Goal: Understand process/instructions

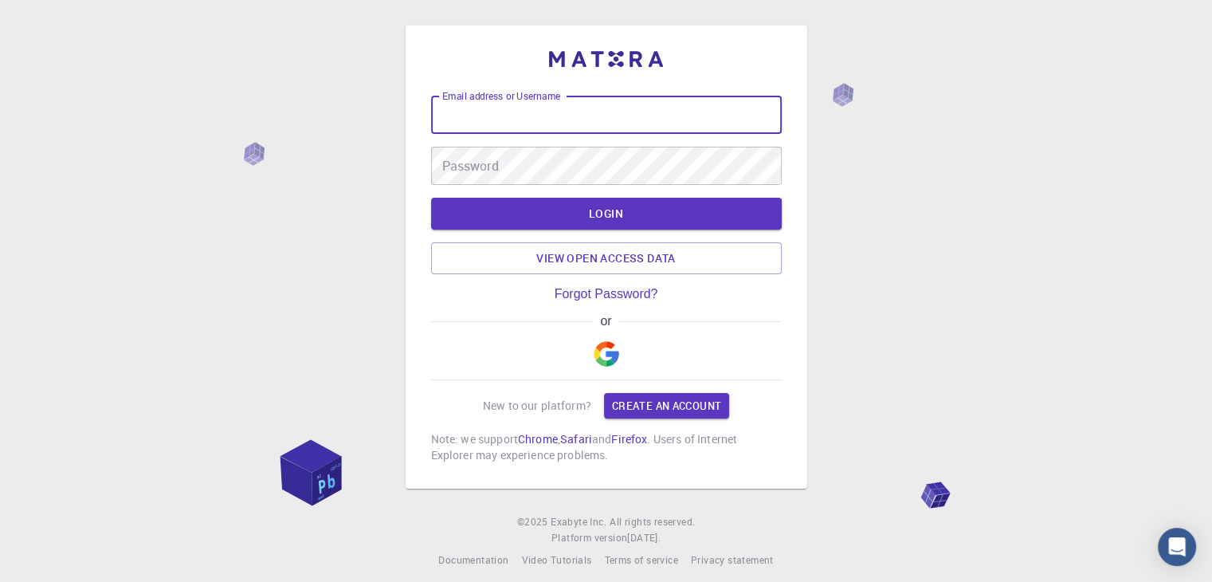
click at [555, 116] on input "Email address or Username" at bounding box center [606, 115] width 351 height 38
type input "athelas"
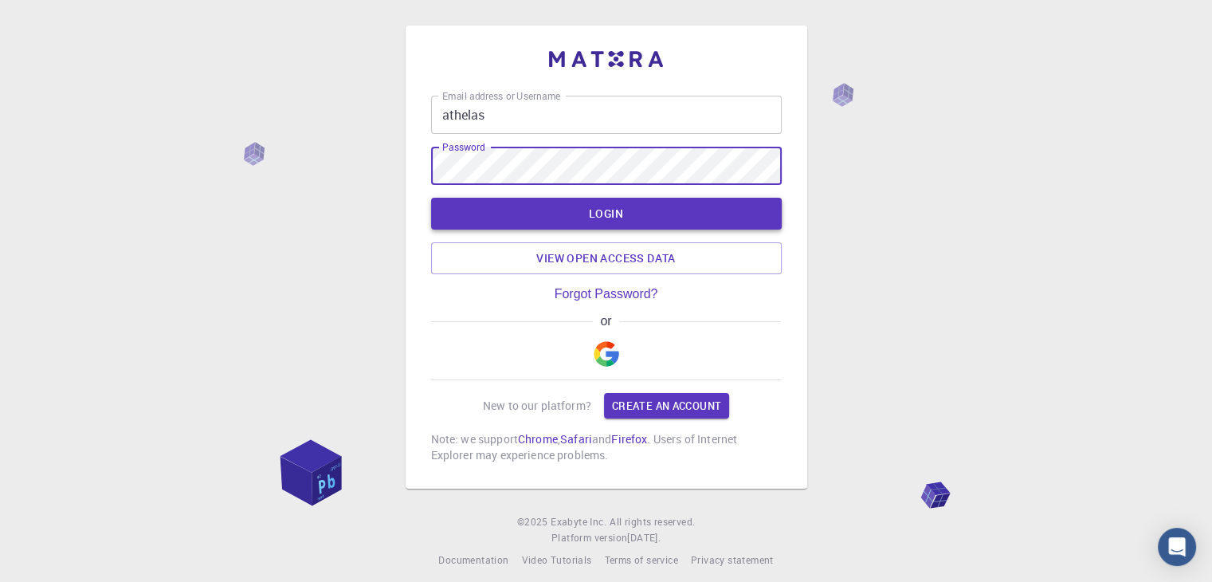
click at [641, 202] on button "LOGIN" at bounding box center [606, 214] width 351 height 32
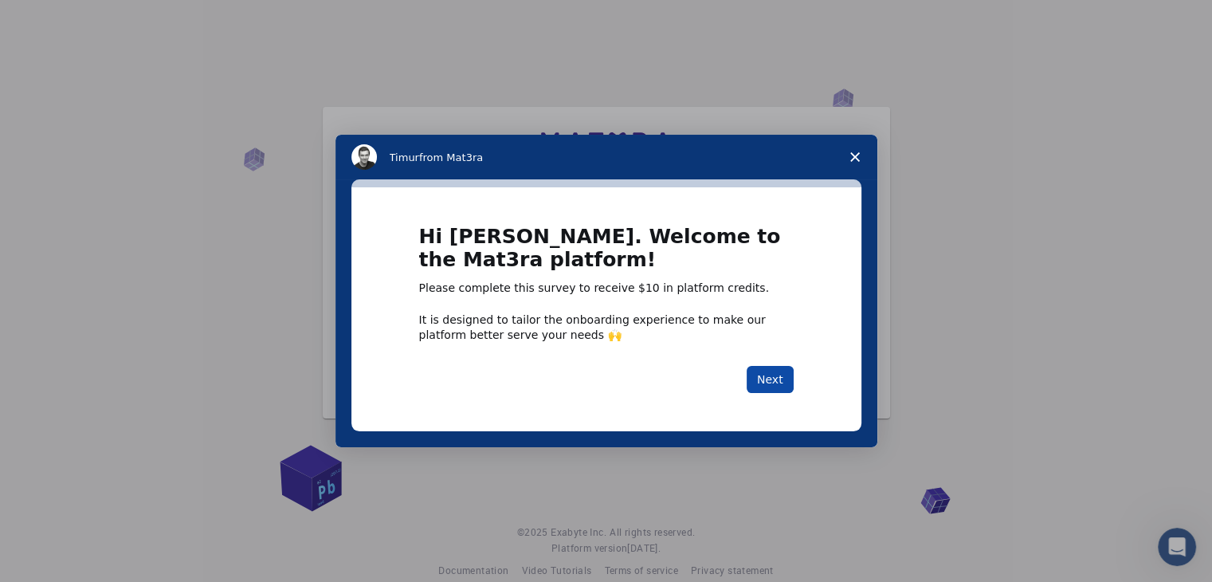
click at [774, 377] on button "Next" at bounding box center [770, 379] width 47 height 27
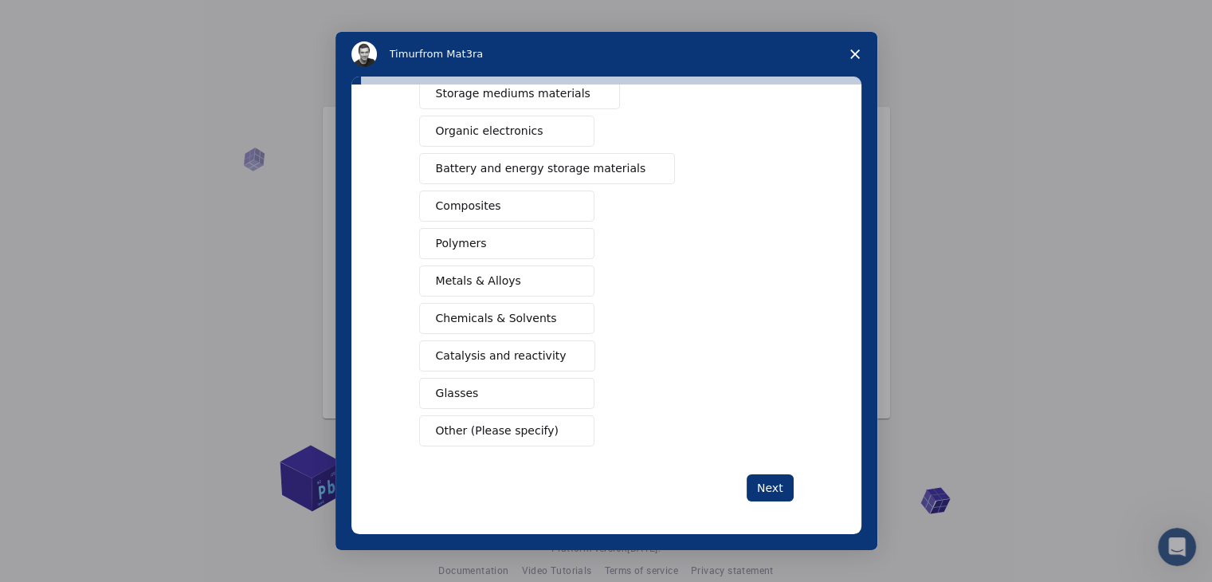
scroll to position [183, 0]
click at [502, 317] on span "Chemicals & Solvents" at bounding box center [496, 316] width 121 height 17
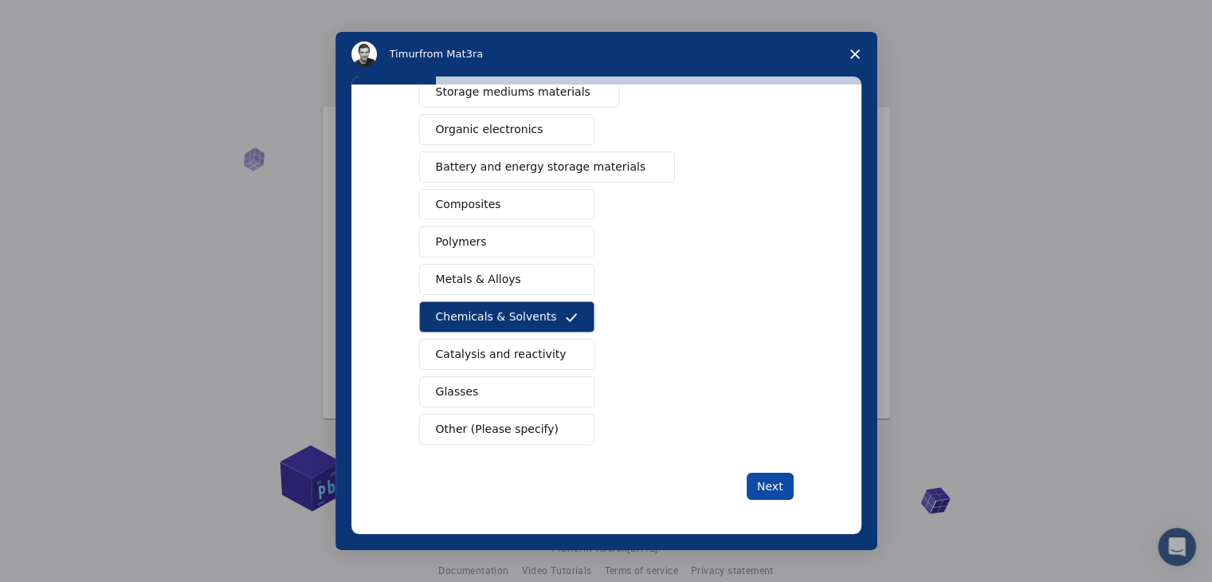
click at [763, 478] on button "Next" at bounding box center [770, 486] width 47 height 27
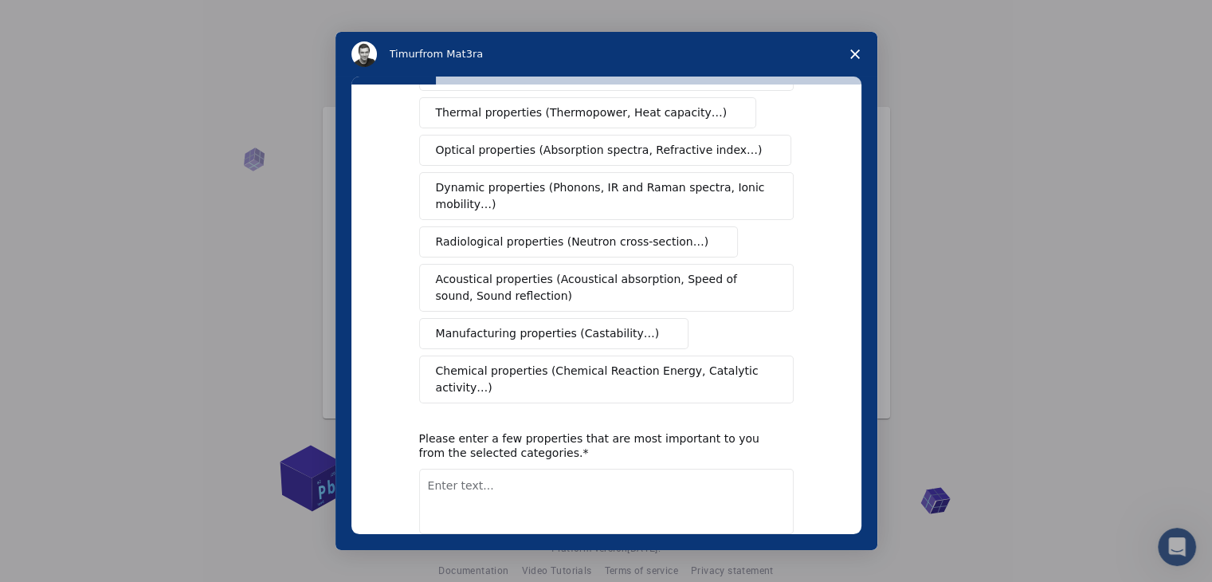
scroll to position [239, 0]
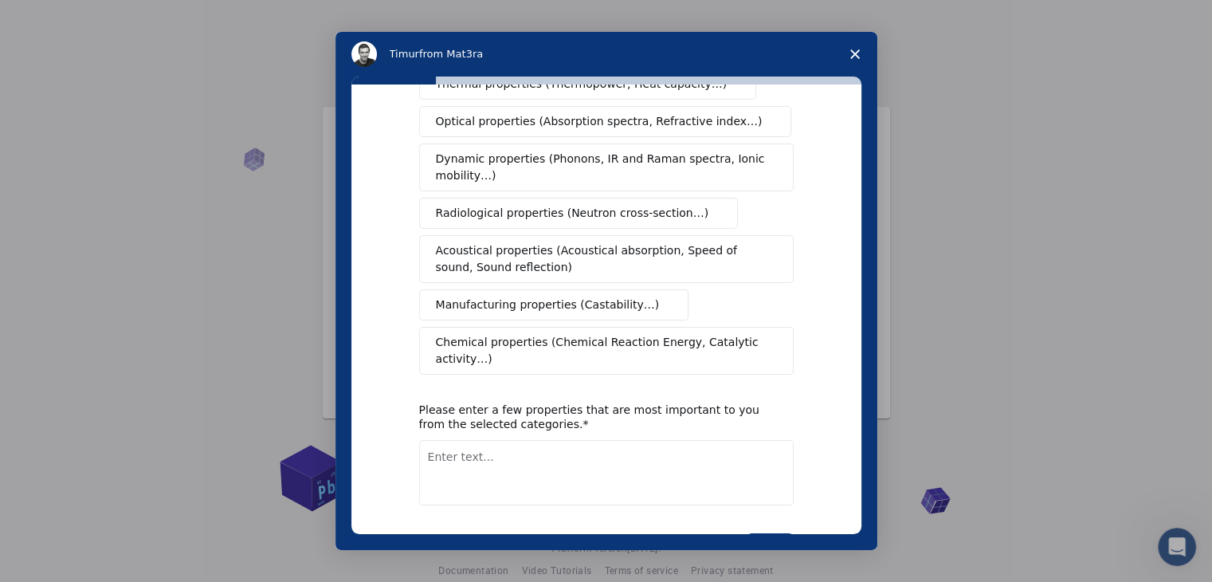
click at [675, 334] on span "Chemical properties (Chemical Reaction Energy, Catalytic activity…)" at bounding box center [601, 350] width 330 height 33
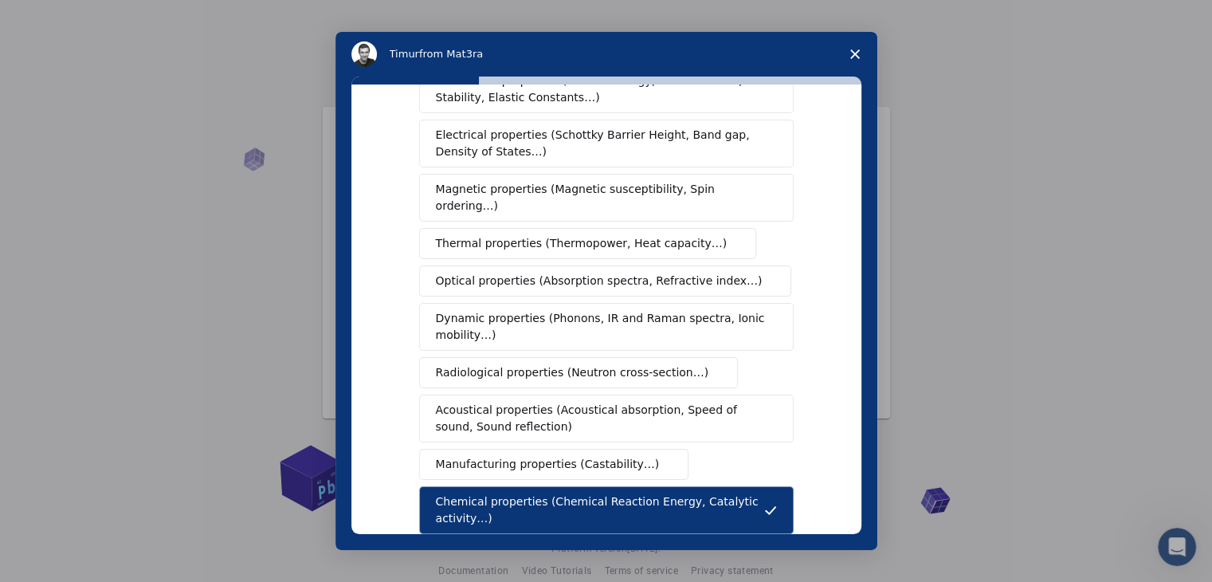
scroll to position [0, 0]
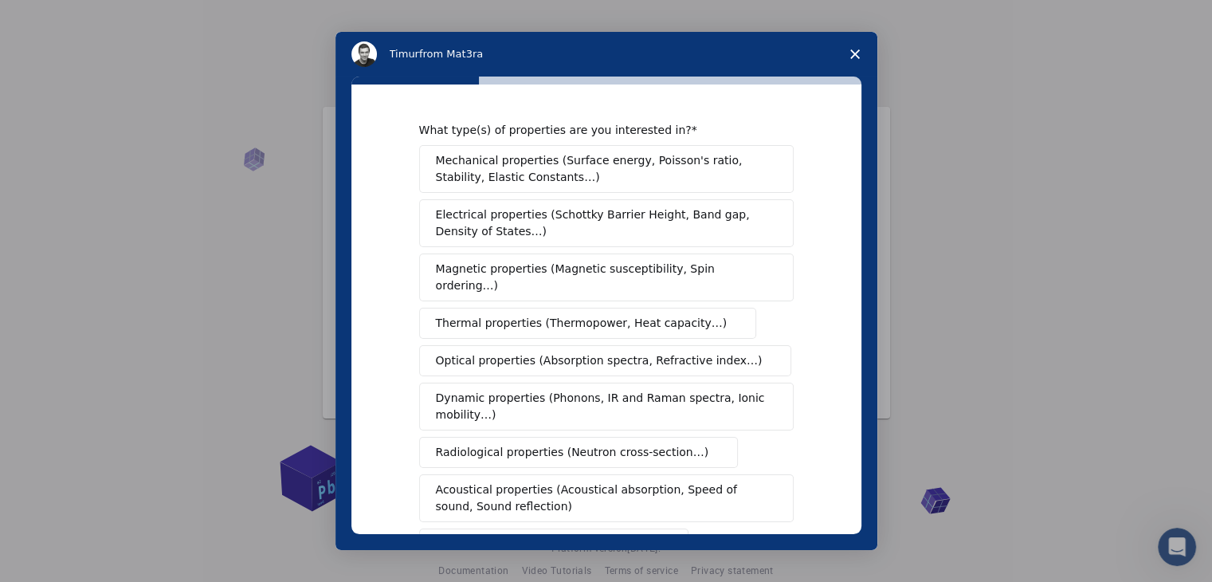
click at [708, 165] on span "Mechanical properties (Surface energy, Poisson's ratio, Stability, Elastic Cons…" at bounding box center [602, 168] width 332 height 33
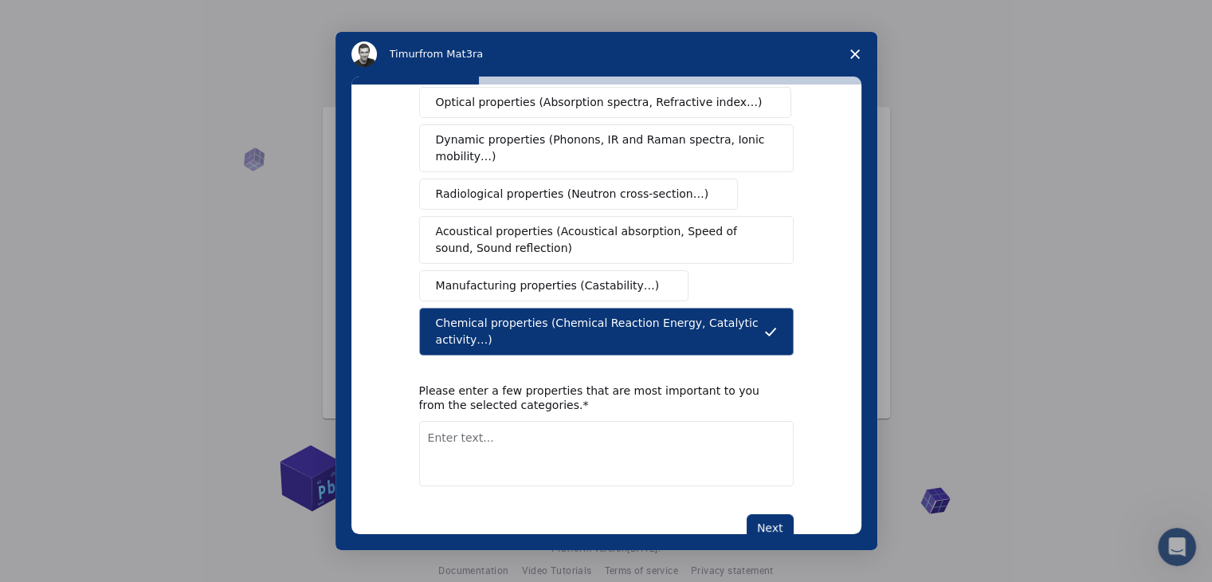
scroll to position [266, 0]
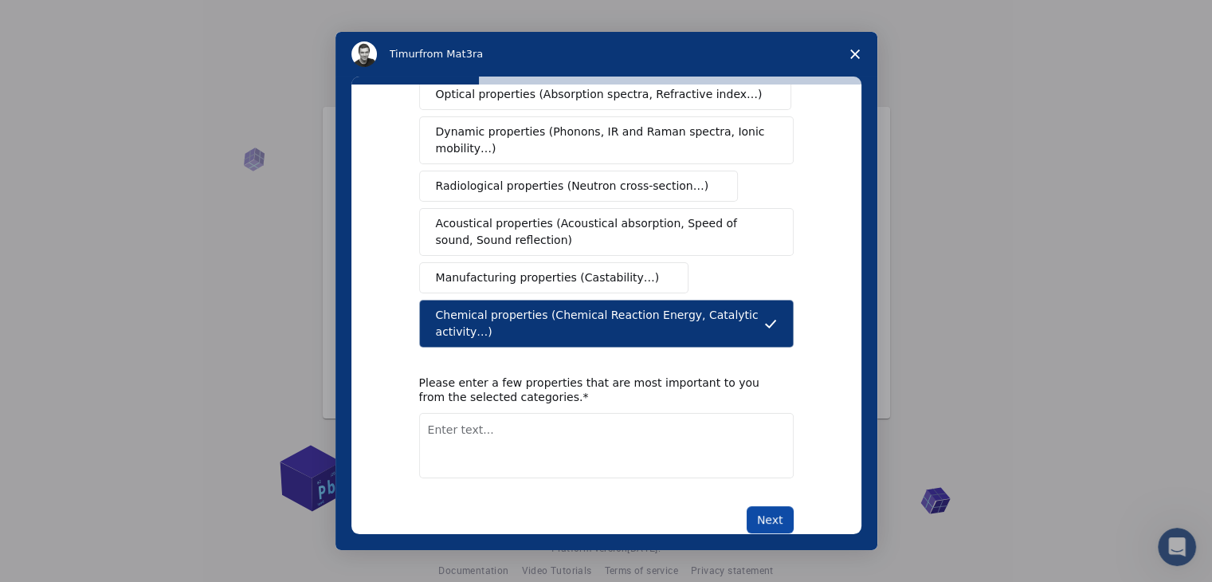
click at [766, 506] on button "Next" at bounding box center [770, 519] width 47 height 27
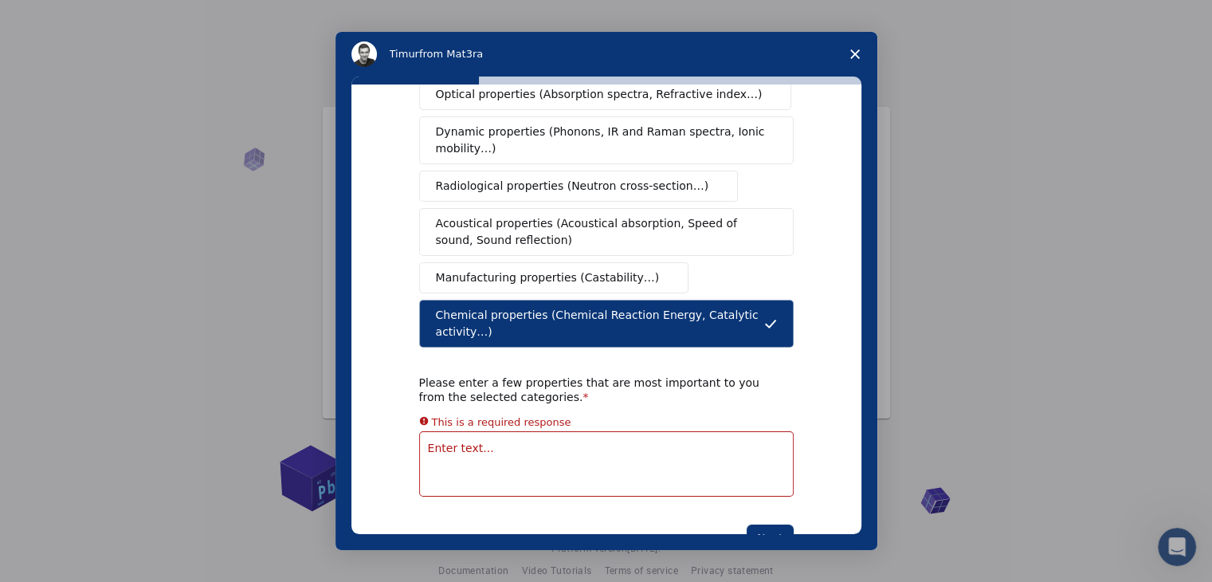
click at [612, 431] on textarea "Enter text..." at bounding box center [606, 463] width 374 height 65
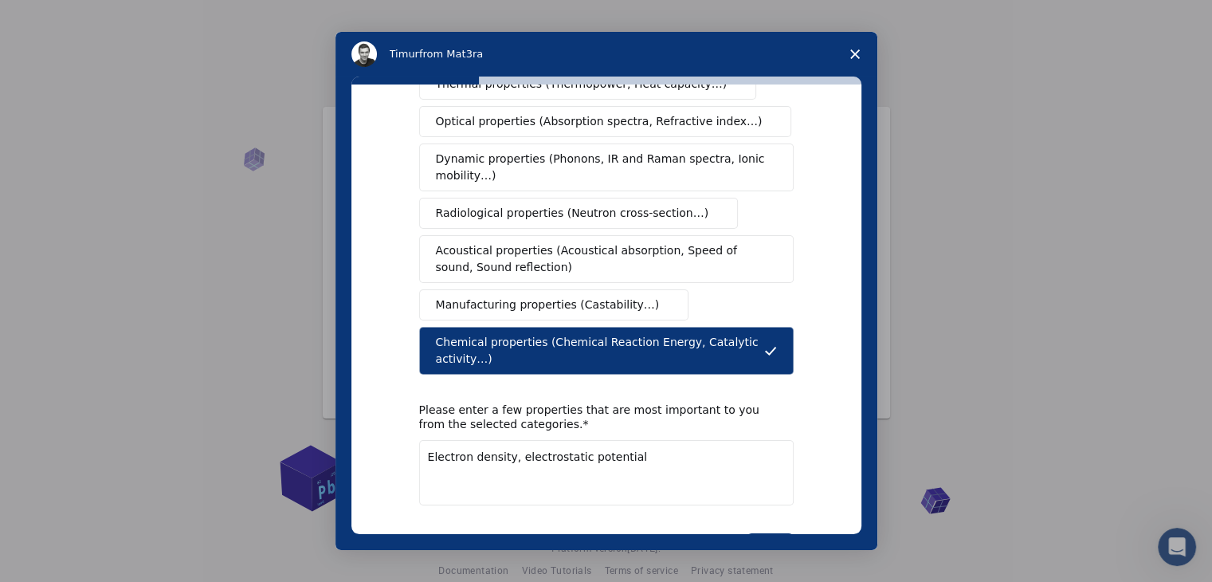
scroll to position [0, 0]
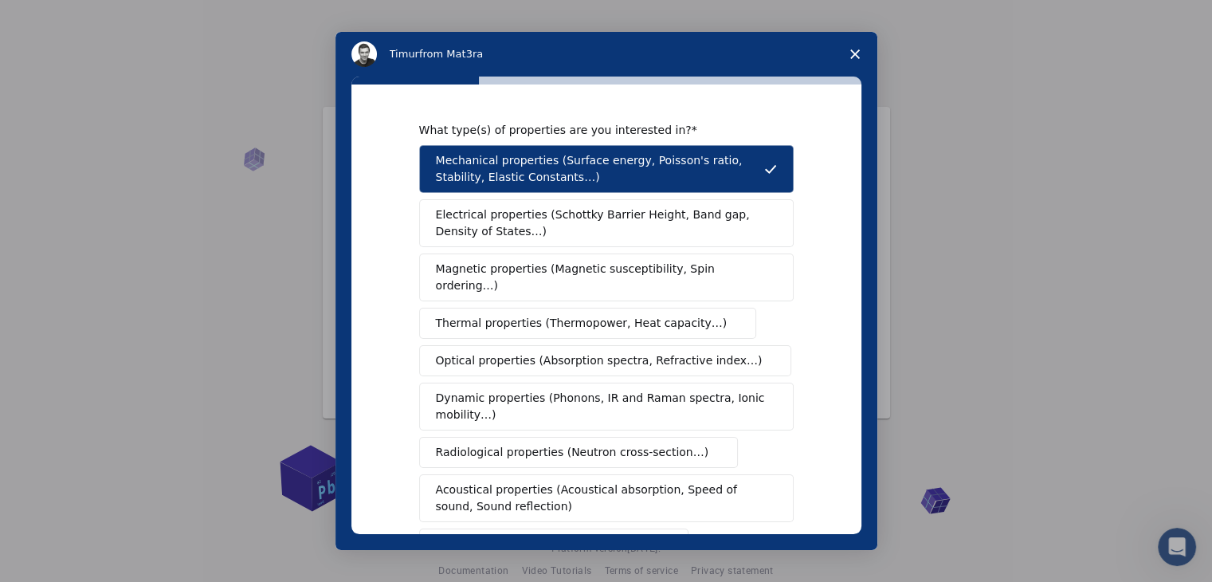
type textarea "Electron density, electrostatic potential"
click at [700, 221] on span "Electrical properties (Schottky Barrier Height, Band gap, Density of States…)" at bounding box center [601, 222] width 331 height 33
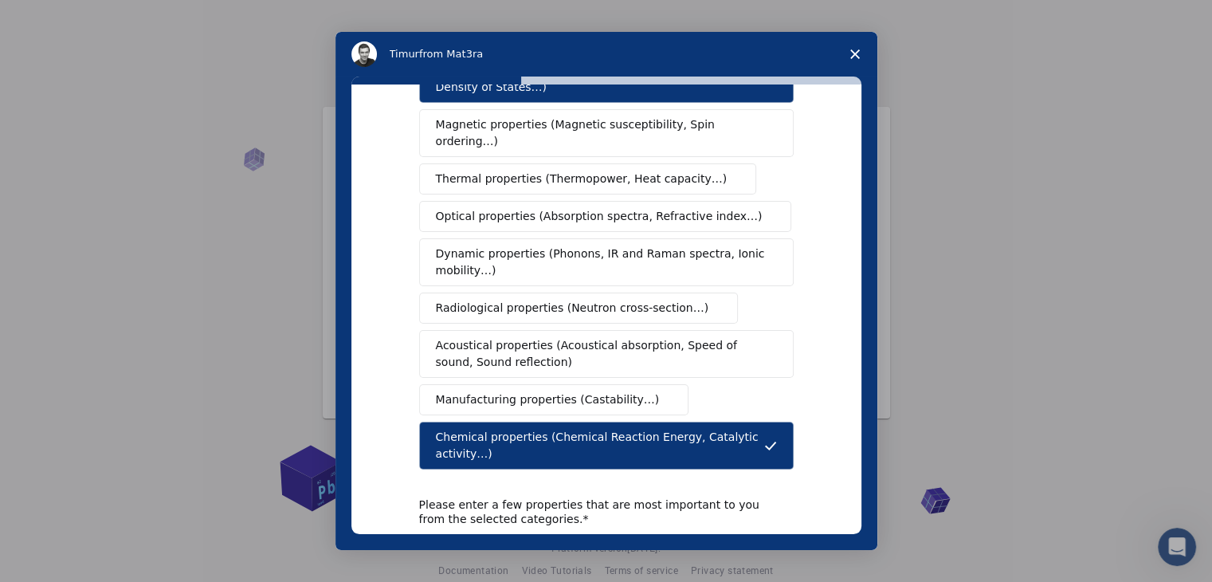
scroll to position [266, 0]
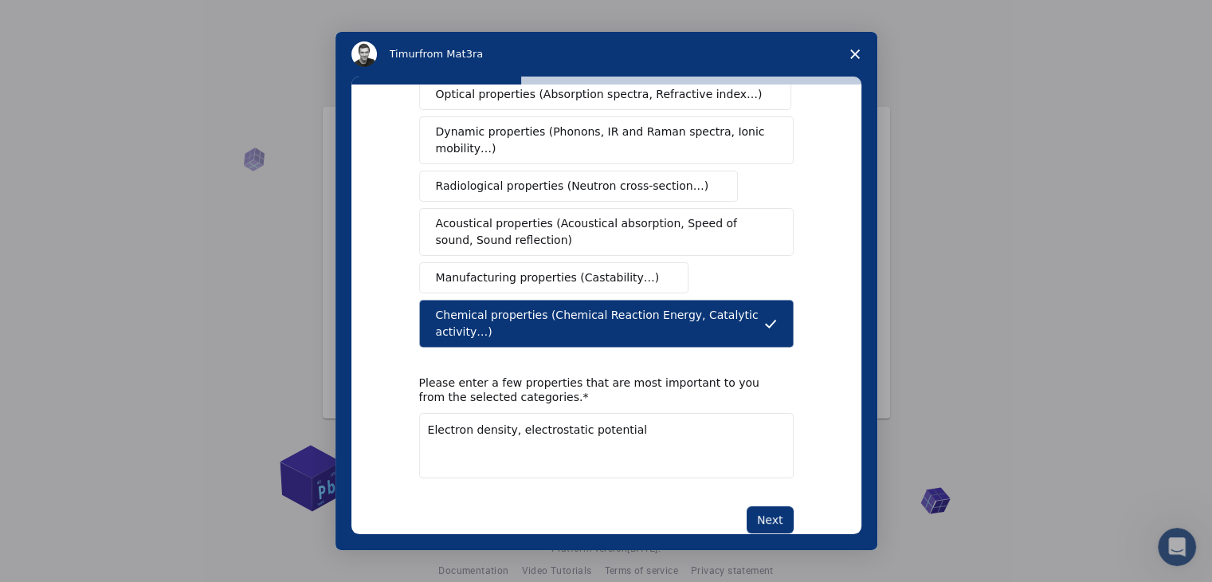
drag, startPoint x: 771, startPoint y: 486, endPoint x: 775, endPoint y: 467, distance: 19.5
click at [772, 506] on button "Next" at bounding box center [770, 519] width 47 height 27
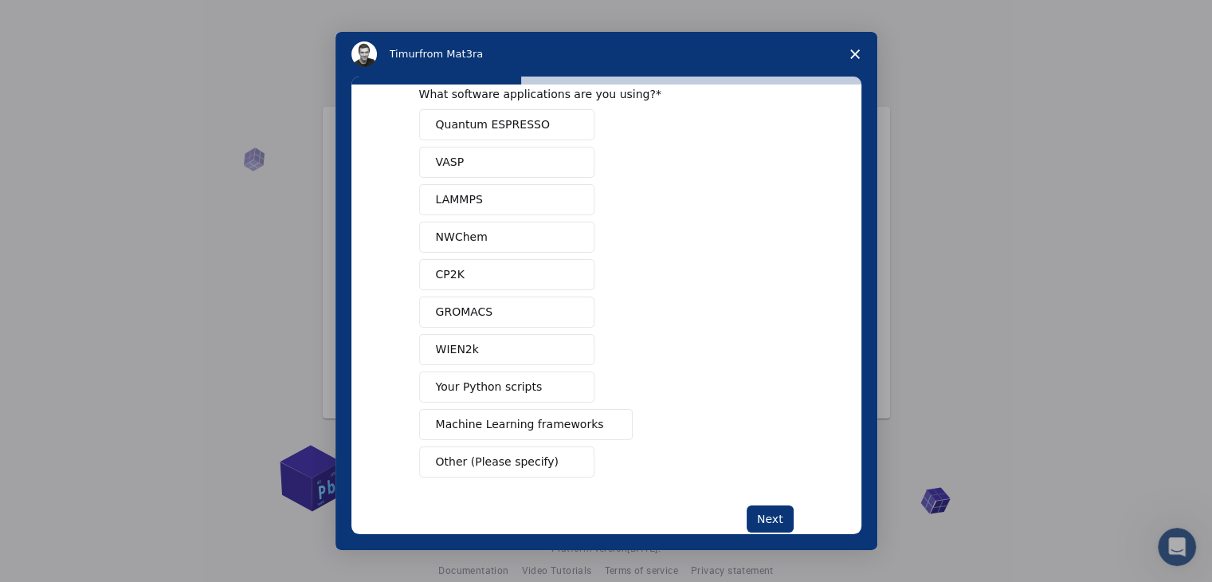
scroll to position [69, 0]
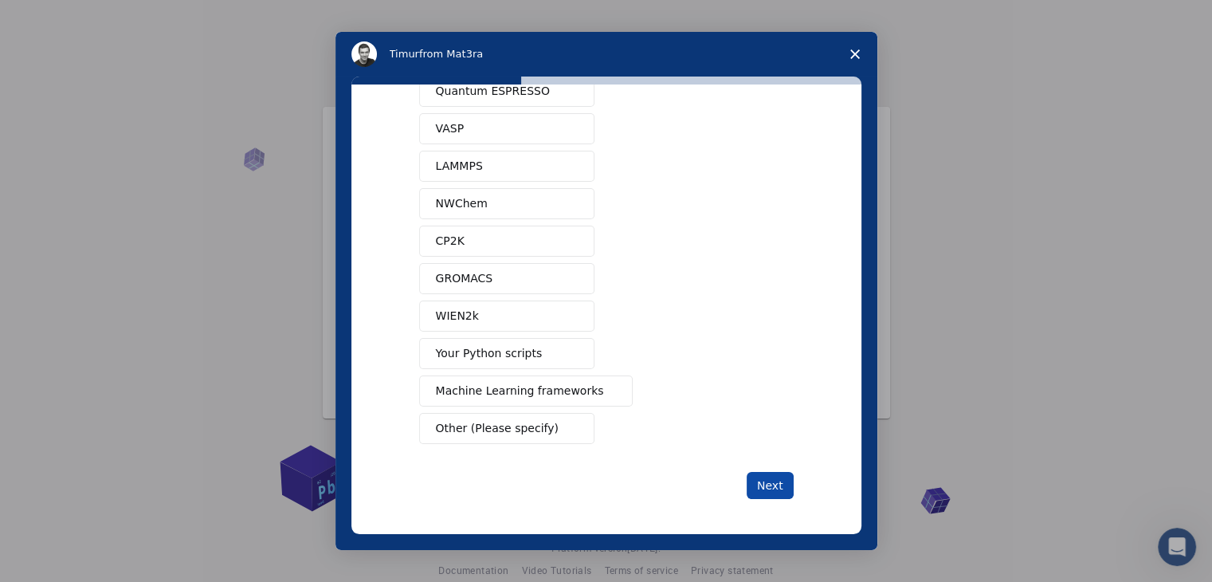
click at [768, 486] on button "Next" at bounding box center [770, 485] width 47 height 27
click at [855, 53] on polygon "Close survey" at bounding box center [855, 54] width 10 height 10
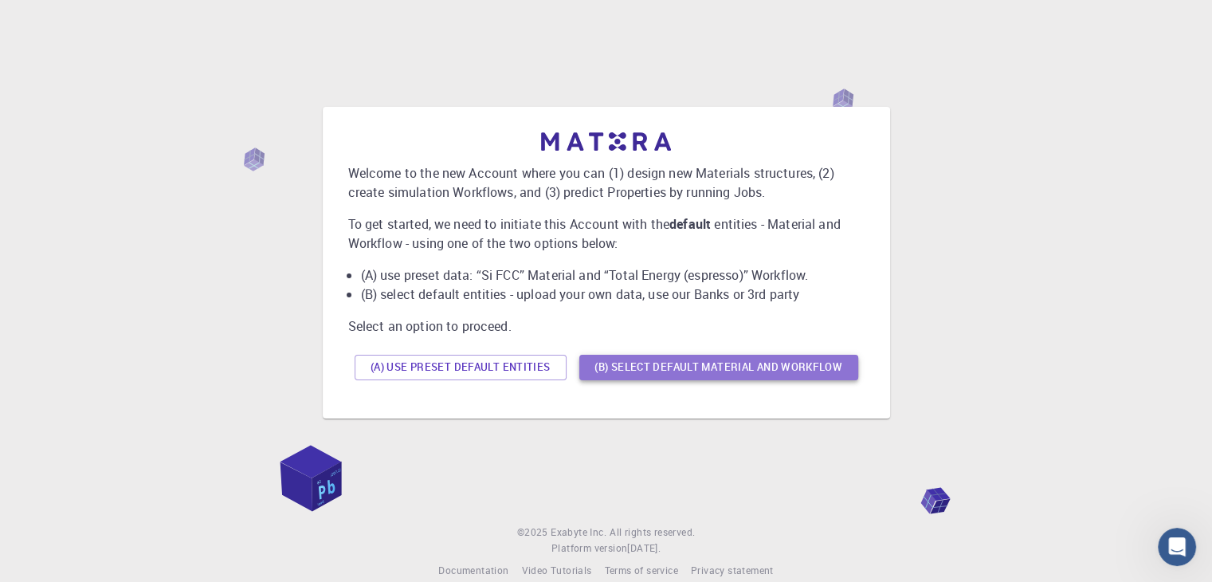
click at [724, 371] on button "(B) Select default material and workflow" at bounding box center [718, 367] width 279 height 25
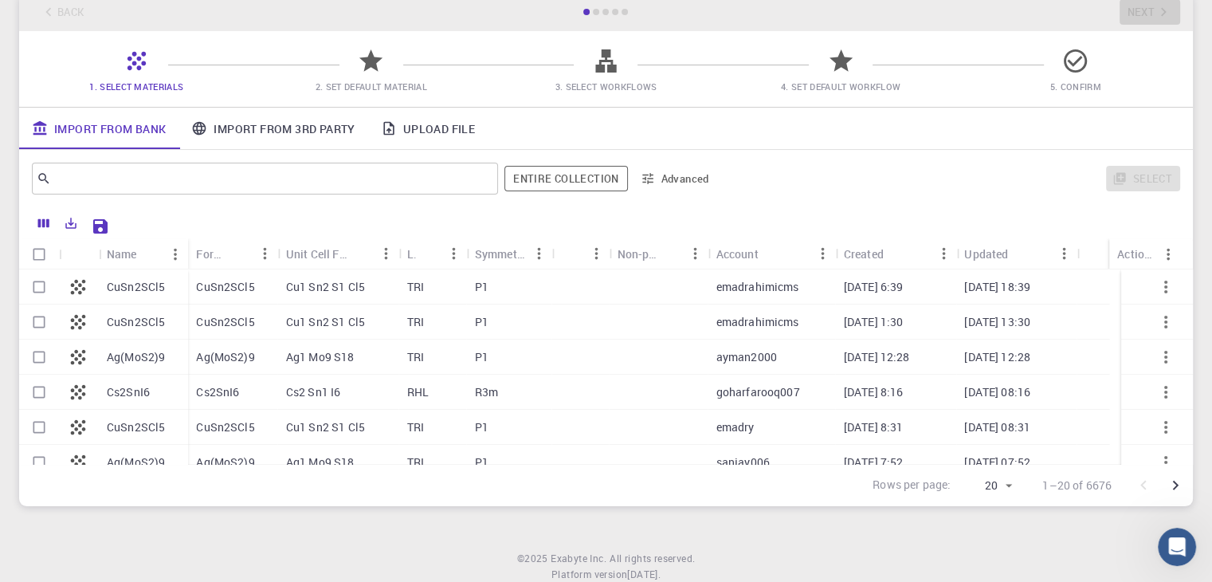
scroll to position [0, 0]
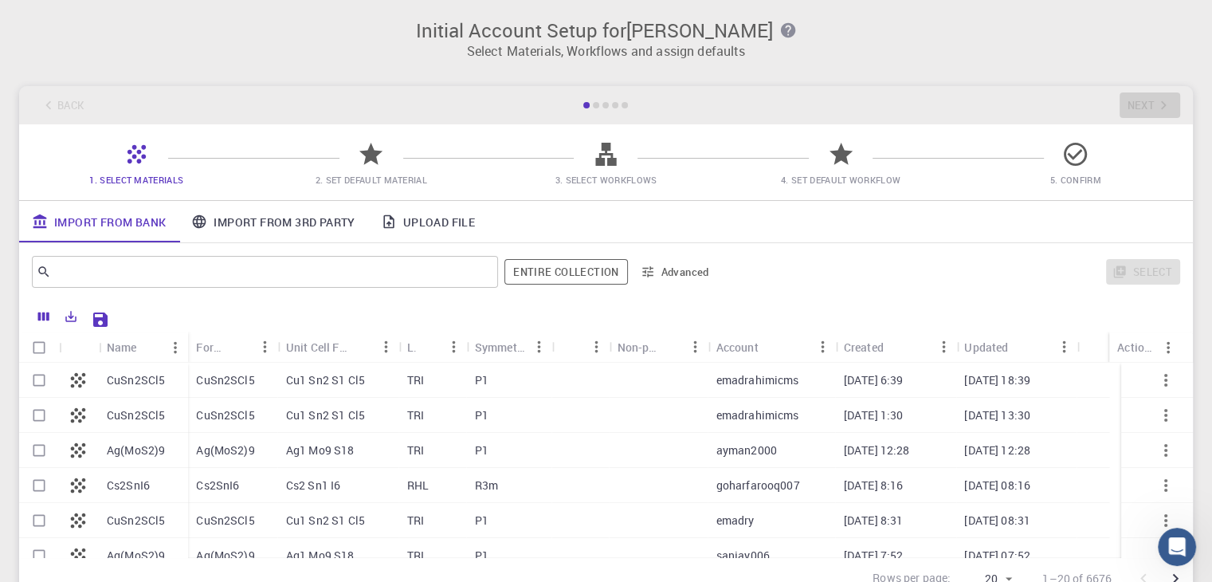
click at [421, 223] on link "Upload File" at bounding box center [428, 221] width 120 height 41
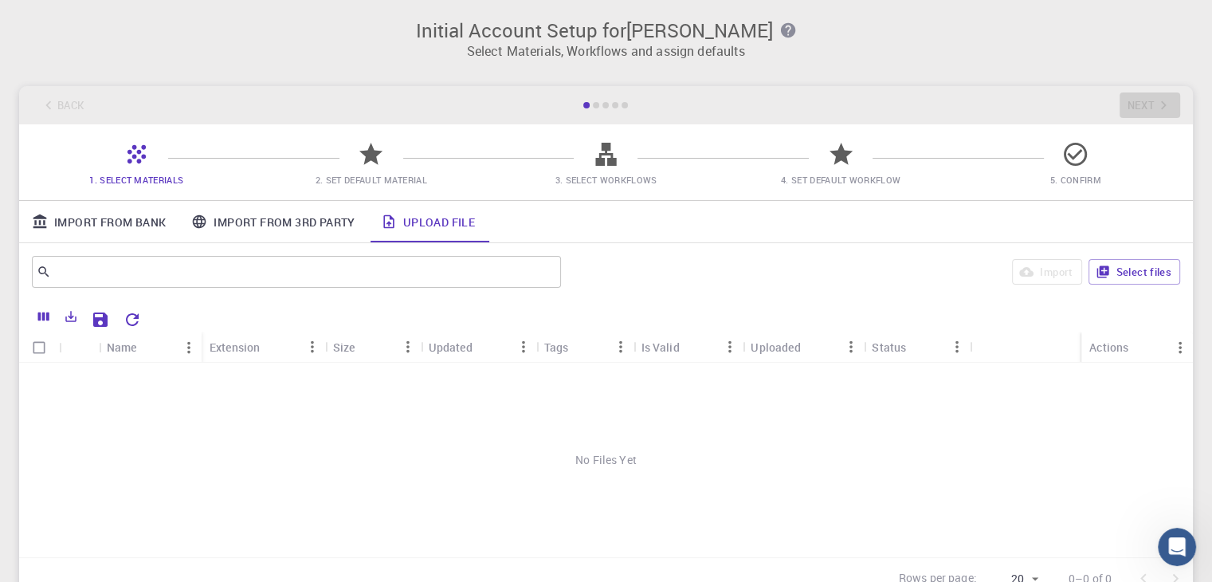
click at [109, 215] on link "Import From Bank" at bounding box center [98, 221] width 159 height 41
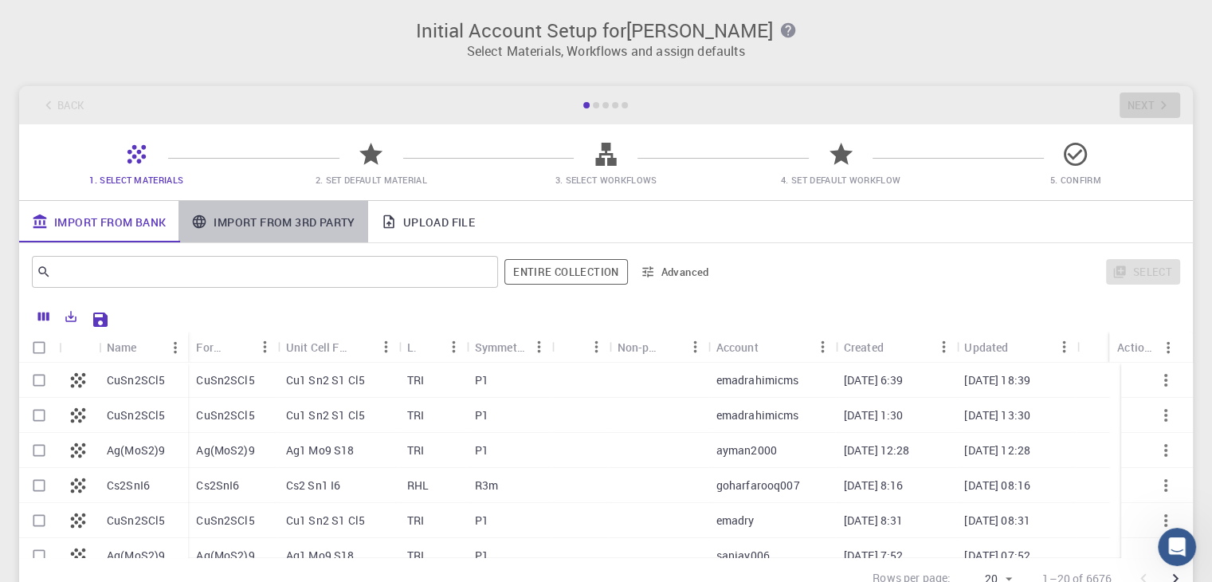
click at [312, 218] on link "Import From 3rd Party" at bounding box center [272, 221] width 189 height 41
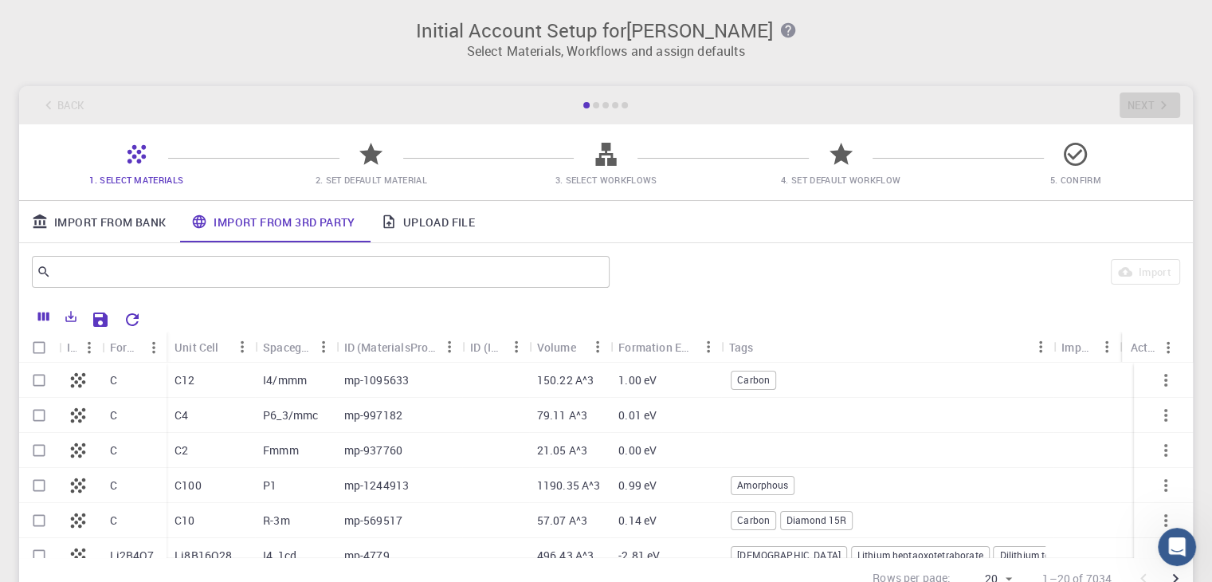
click at [780, 26] on icon "button" at bounding box center [787, 30] width 14 height 14
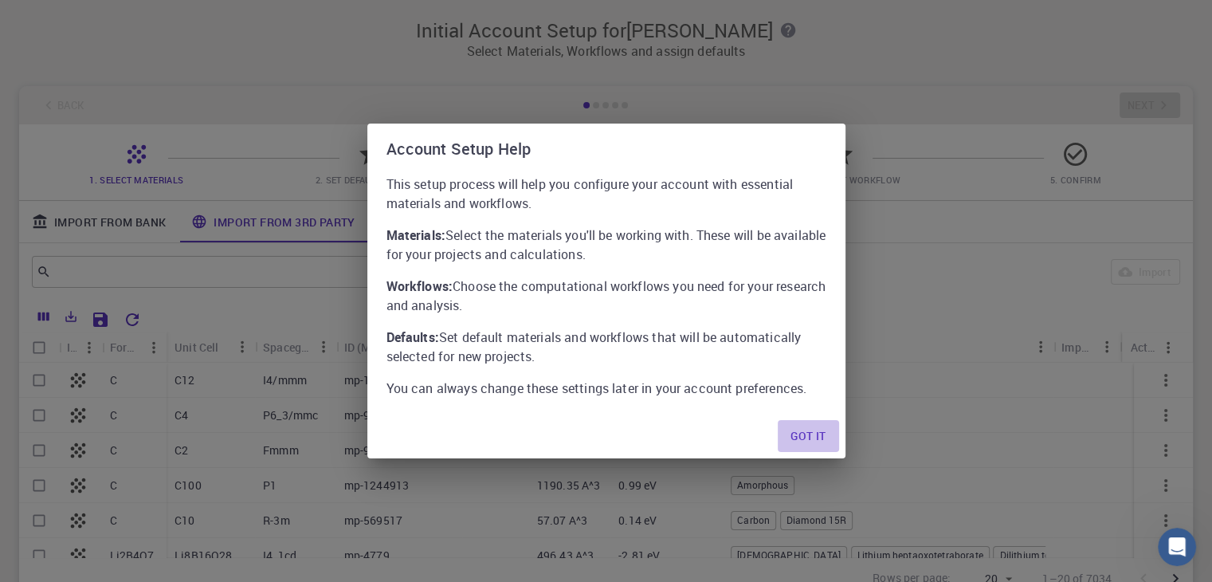
click at [809, 429] on button "Got it" at bounding box center [808, 436] width 61 height 32
